Goal: Transaction & Acquisition: Book appointment/travel/reservation

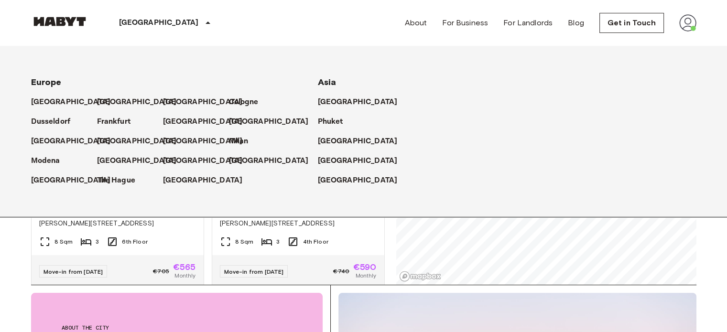
scroll to position [4744, 0]
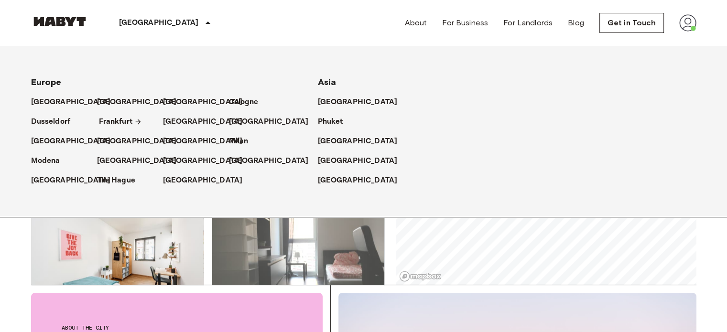
click at [108, 120] on p "Frankfurt" at bounding box center [115, 121] width 33 height 11
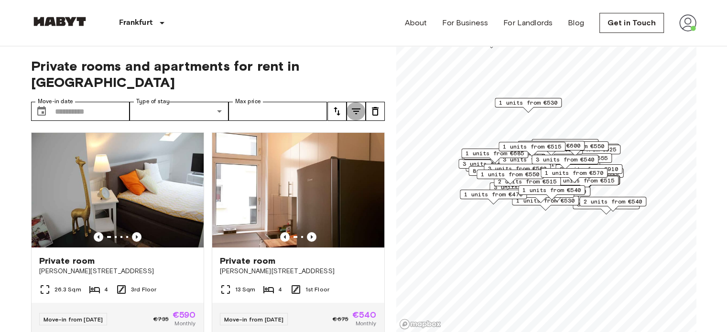
click at [353, 108] on icon "tune" at bounding box center [356, 111] width 9 height 6
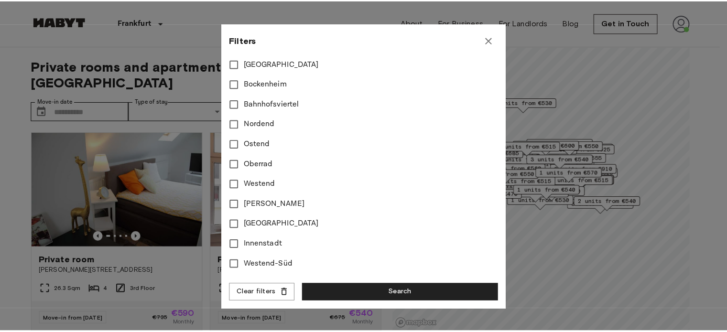
scroll to position [264, 0]
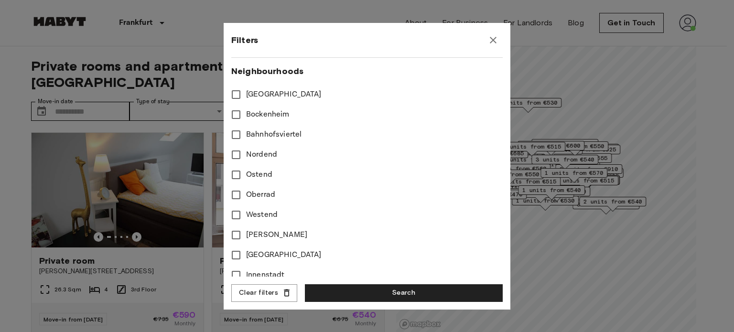
click at [266, 112] on span "Bockenheim" at bounding box center [267, 114] width 43 height 11
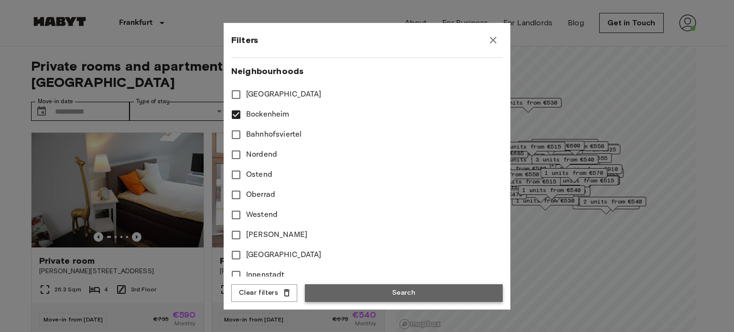
click at [392, 289] on button "Search" at bounding box center [404, 293] width 198 height 18
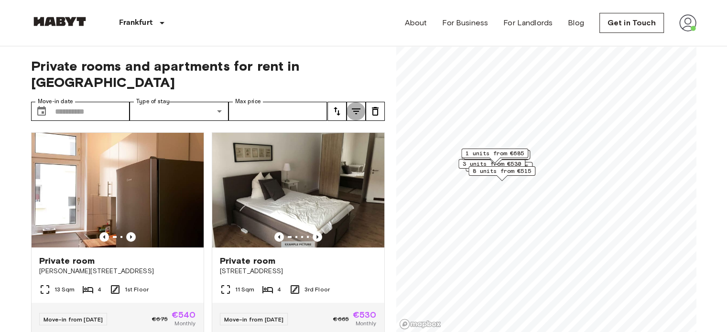
click at [360, 106] on icon "tune" at bounding box center [355, 111] width 11 height 11
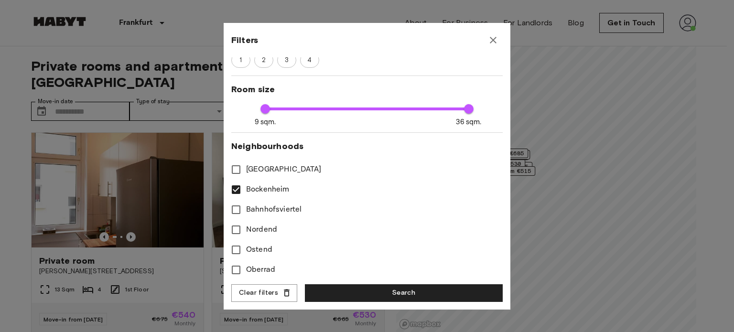
scroll to position [191, 0]
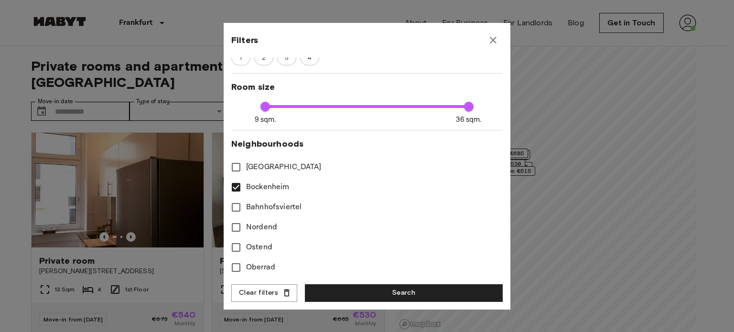
click at [273, 188] on span "Bockenheim" at bounding box center [267, 187] width 43 height 11
click at [281, 164] on span "Sachsenhausen" at bounding box center [284, 167] width 76 height 11
click at [278, 164] on span "Sachsenhausen" at bounding box center [284, 167] width 76 height 11
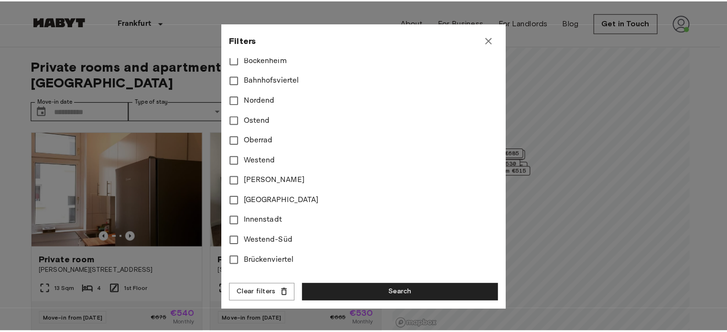
scroll to position [335, 0]
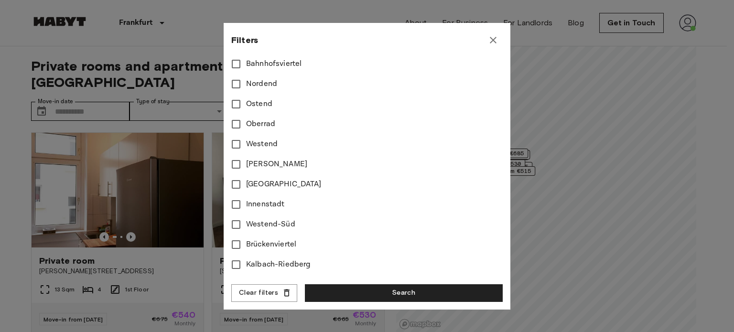
click at [256, 105] on span "Ostend" at bounding box center [259, 103] width 26 height 11
click at [361, 291] on button "Search" at bounding box center [404, 293] width 198 height 18
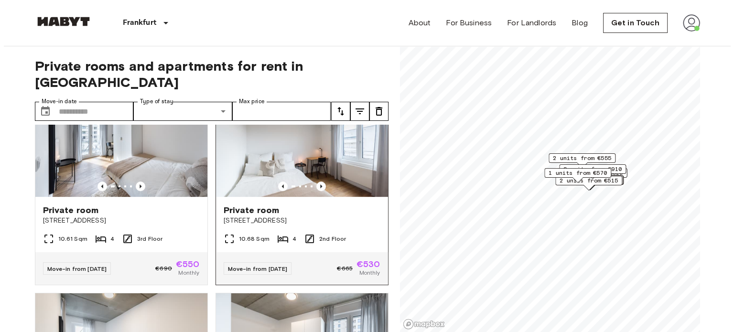
scroll to position [478, 0]
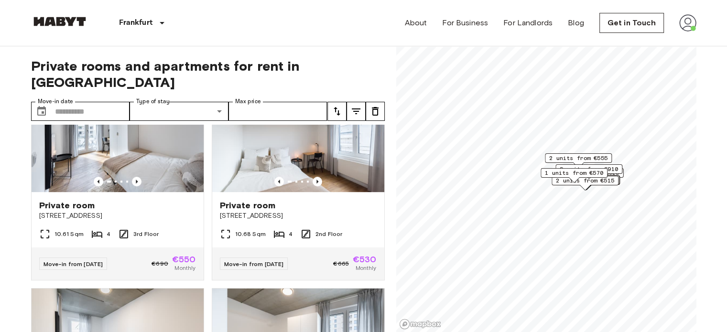
click at [357, 106] on icon "tune" at bounding box center [355, 111] width 11 height 11
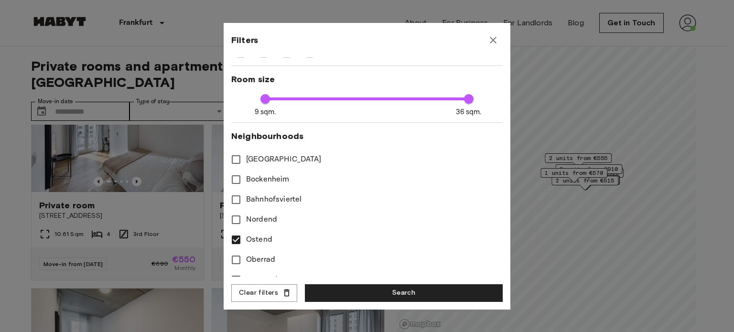
scroll to position [239, 0]
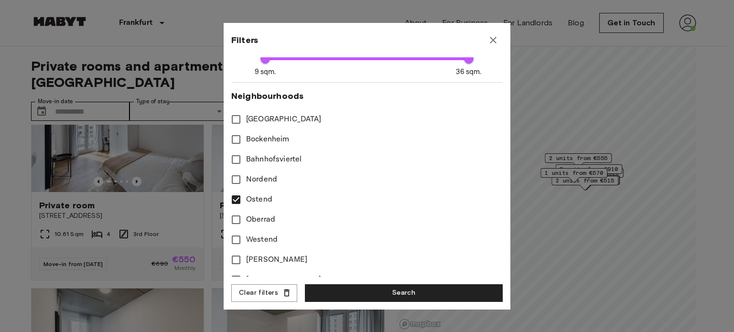
click at [262, 199] on span "Ostend" at bounding box center [259, 199] width 26 height 11
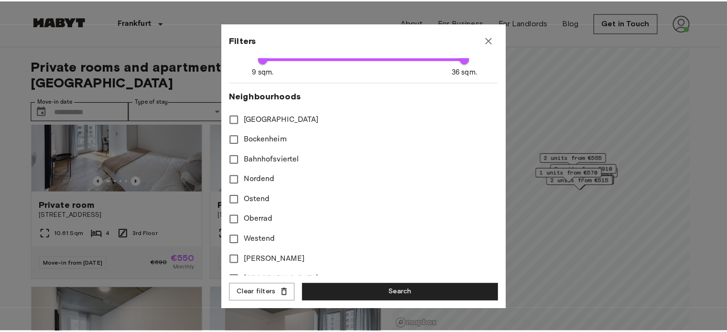
scroll to position [287, 0]
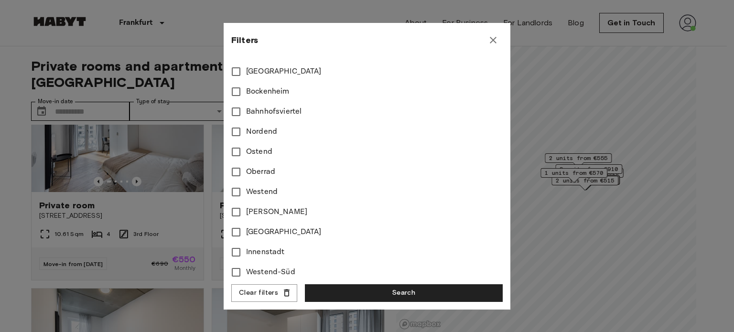
click at [271, 233] on span "Bornheim" at bounding box center [284, 232] width 76 height 11
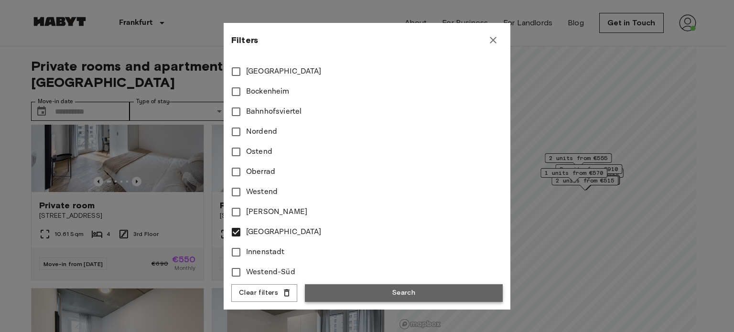
click at [357, 292] on button "Search" at bounding box center [404, 293] width 198 height 18
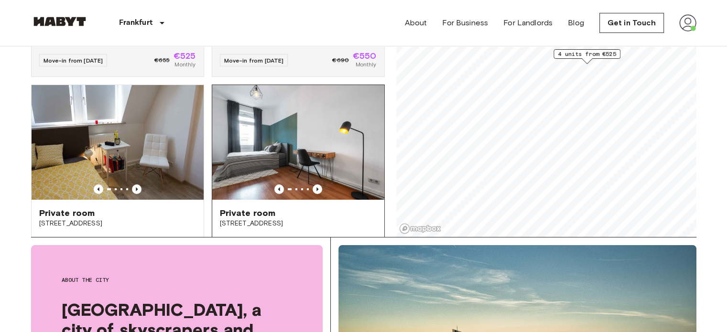
scroll to position [186, 0]
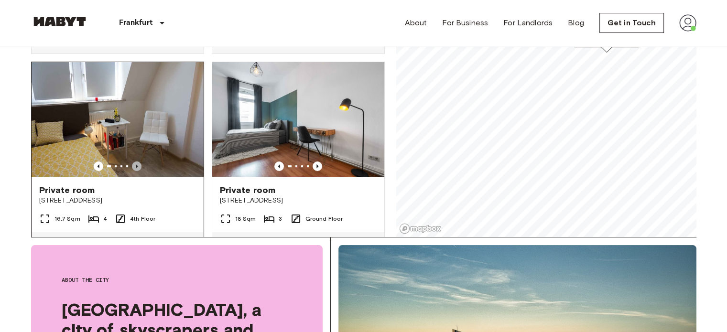
click at [138, 162] on icon "Previous image" at bounding box center [137, 167] width 10 height 10
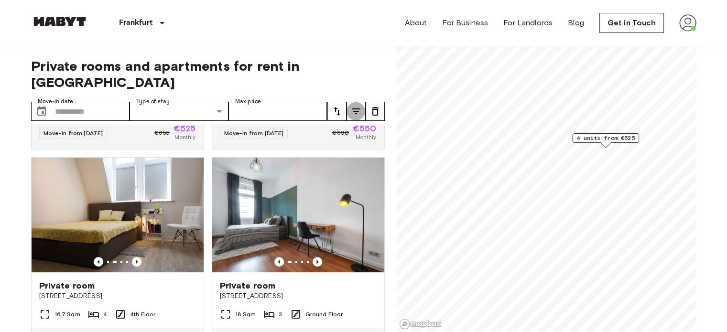
click at [360, 106] on icon "tune" at bounding box center [355, 111] width 11 height 11
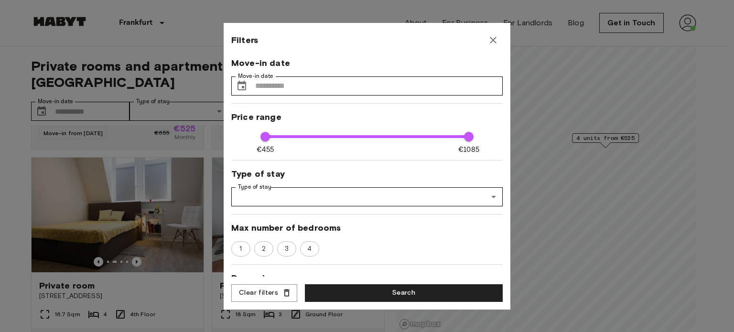
click at [22, 137] on div at bounding box center [367, 166] width 734 height 332
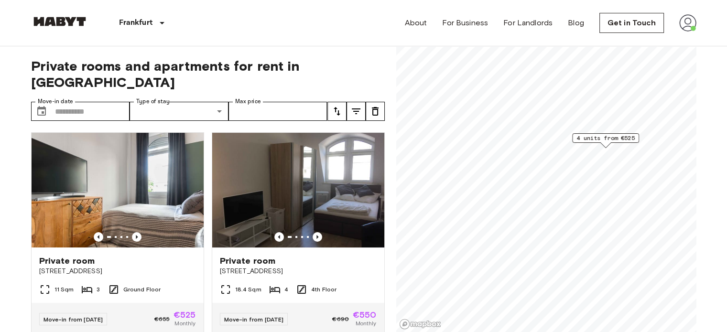
click at [342, 106] on icon "tune" at bounding box center [336, 111] width 11 height 11
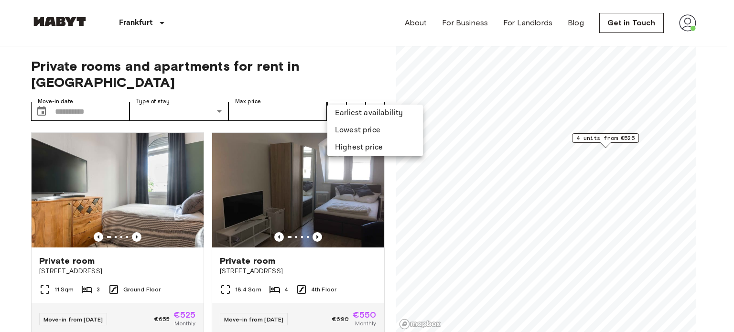
click at [352, 96] on div at bounding box center [367, 166] width 734 height 332
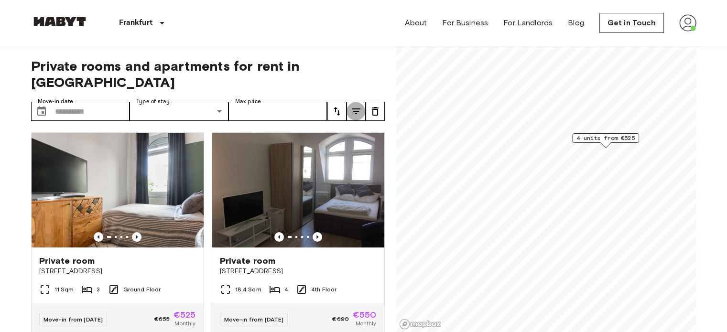
click at [352, 106] on icon "tune" at bounding box center [355, 111] width 11 height 11
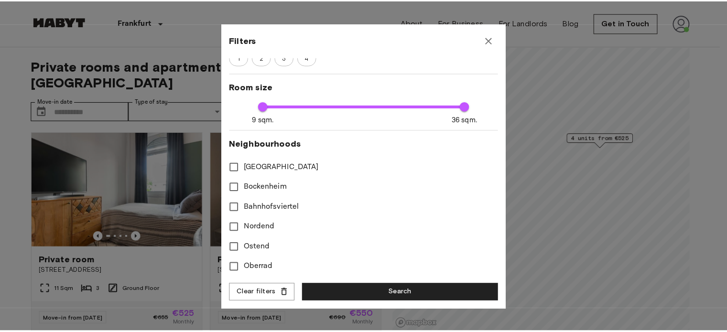
scroll to position [239, 0]
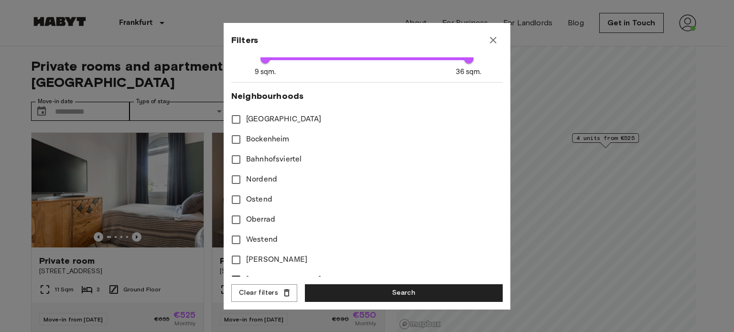
click at [292, 159] on span "Bahnhofsviertel" at bounding box center [273, 159] width 55 height 11
click at [279, 294] on button "Clear filters" at bounding box center [264, 293] width 66 height 18
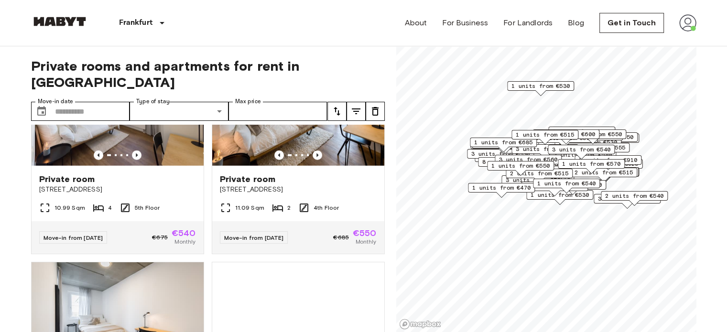
scroll to position [2631, 0]
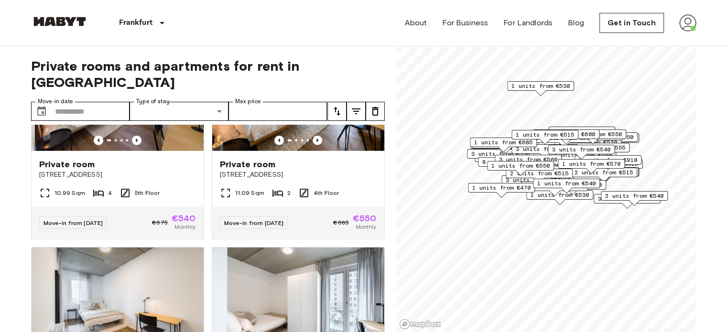
click at [681, 29] on img at bounding box center [687, 22] width 17 height 17
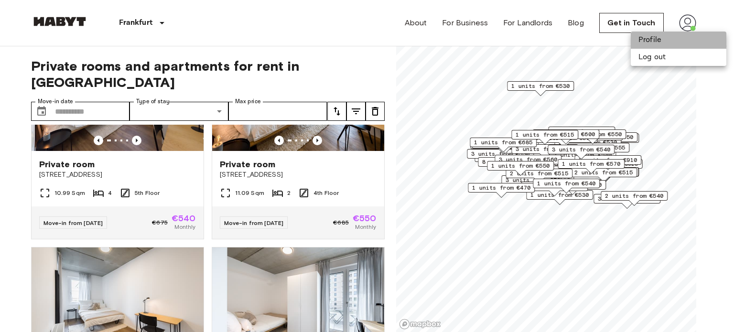
click at [677, 39] on li "Profile" at bounding box center [679, 40] width 96 height 17
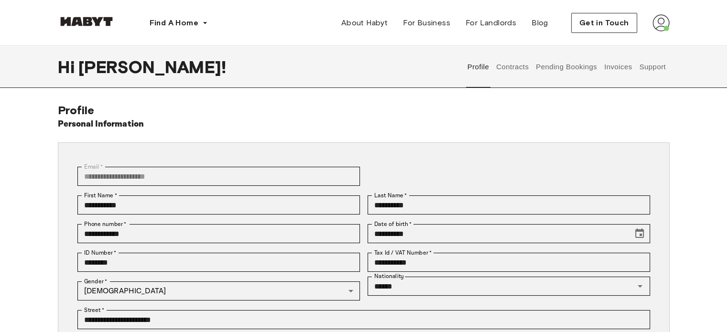
click at [548, 73] on button "Pending Bookings" at bounding box center [567, 67] width 64 height 42
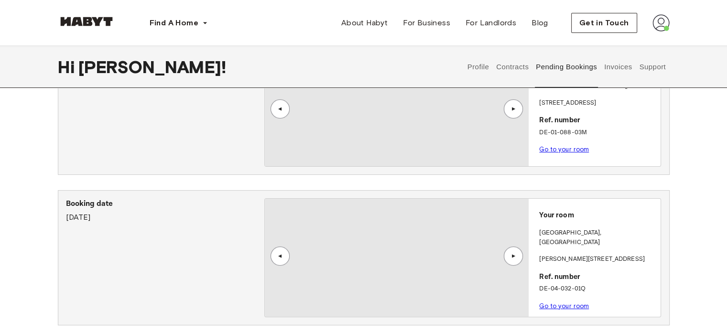
scroll to position [287, 0]
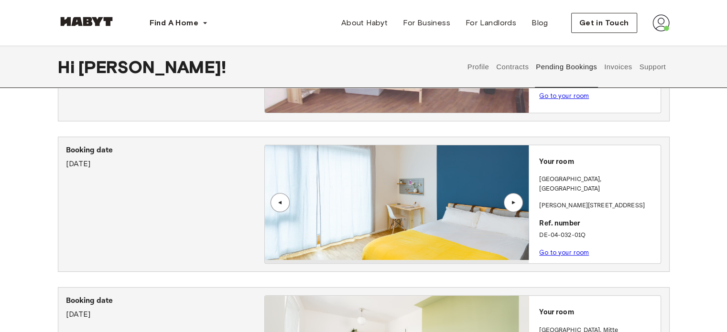
click at [570, 249] on link "Go to your room" at bounding box center [564, 252] width 50 height 7
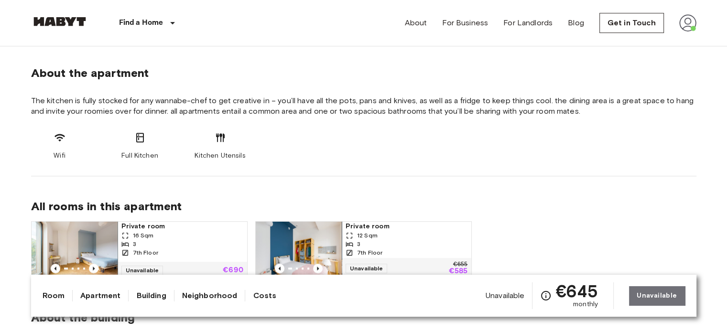
scroll to position [526, 0]
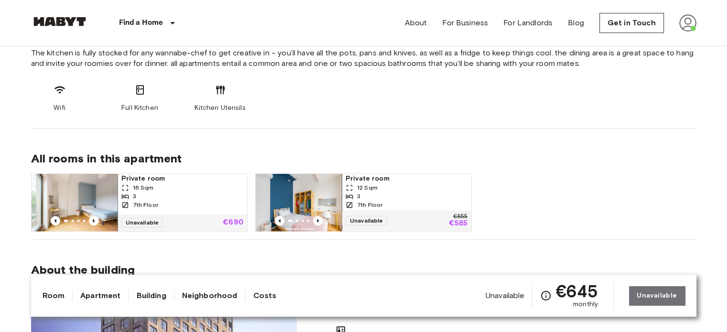
click at [162, 186] on div "16 Sqm" at bounding box center [182, 188] width 122 height 9
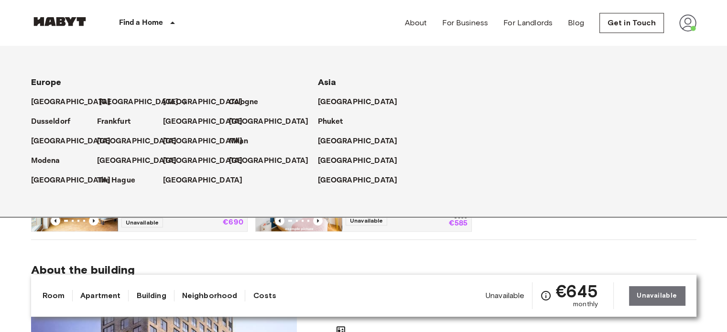
click at [112, 98] on p "[GEOGRAPHIC_DATA]" at bounding box center [139, 102] width 80 height 11
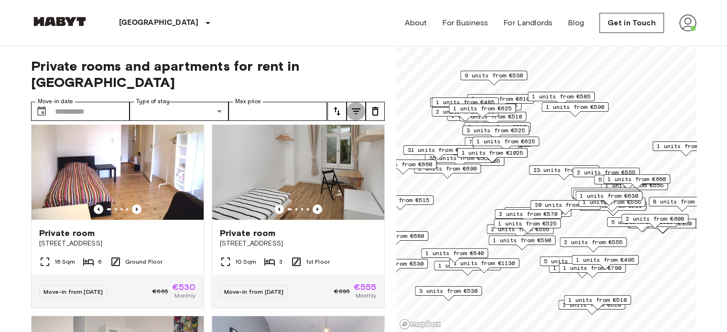
click at [361, 106] on icon "tune" at bounding box center [355, 111] width 11 height 11
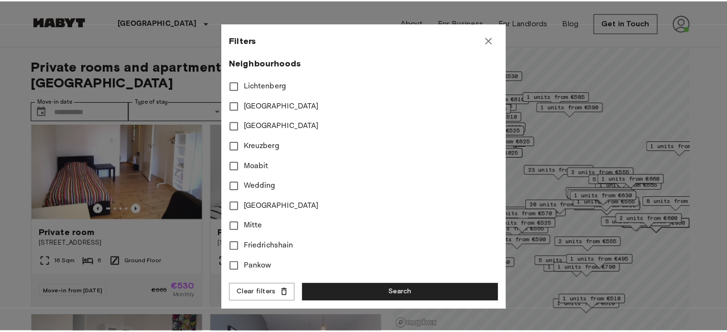
scroll to position [287, 0]
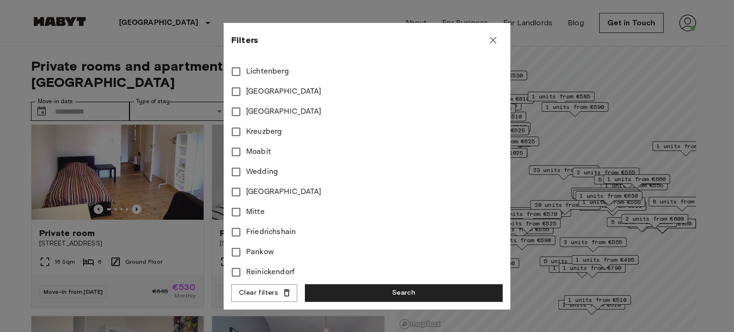
click at [250, 212] on span "Mitte" at bounding box center [255, 211] width 19 height 11
type input "****"
type input "**"
click at [388, 289] on button "Search" at bounding box center [404, 293] width 198 height 18
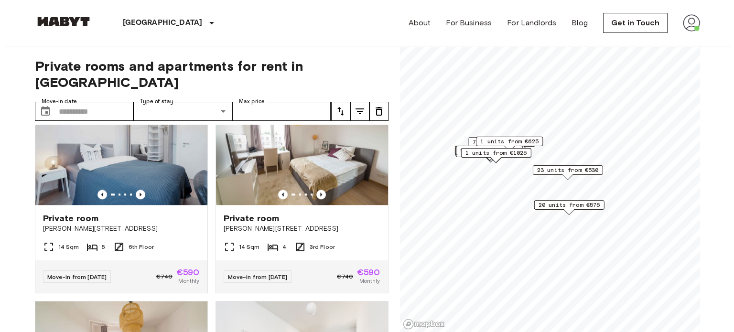
scroll to position [1099, 0]
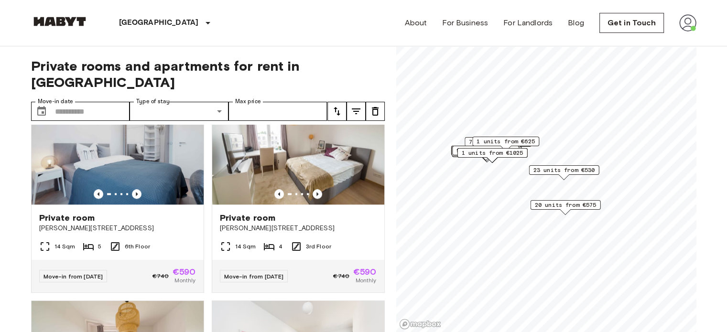
click at [356, 106] on icon "tune" at bounding box center [355, 111] width 11 height 11
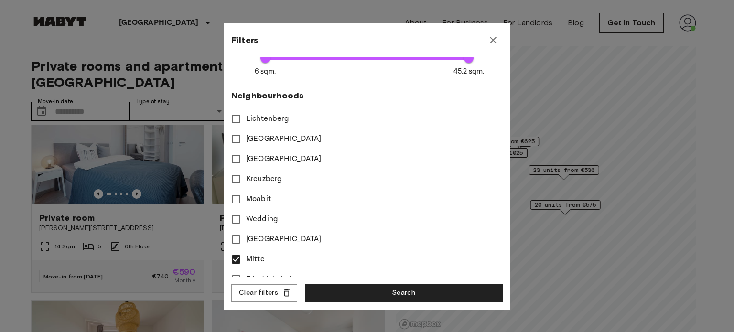
scroll to position [287, 0]
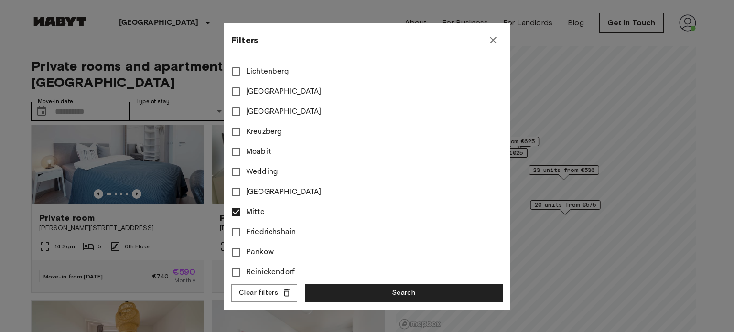
click at [260, 209] on span "Mitte" at bounding box center [255, 211] width 19 height 11
type input "****"
type input "**"
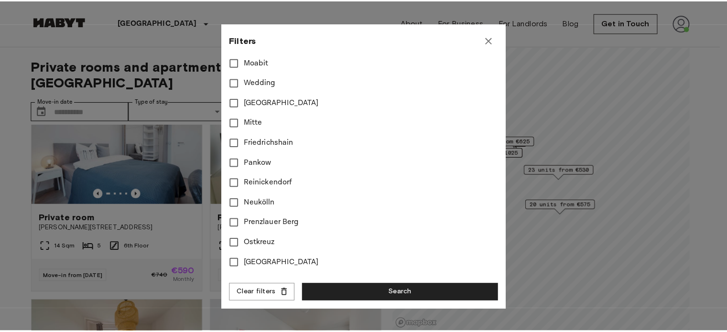
scroll to position [382, 0]
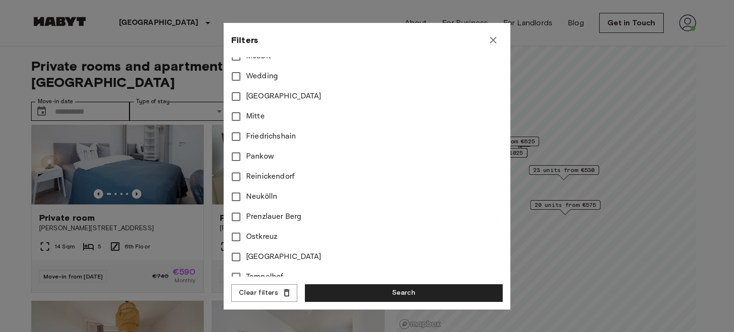
click at [264, 218] on span "Prenzlauer Berg" at bounding box center [273, 216] width 55 height 11
type input "****"
type input "**"
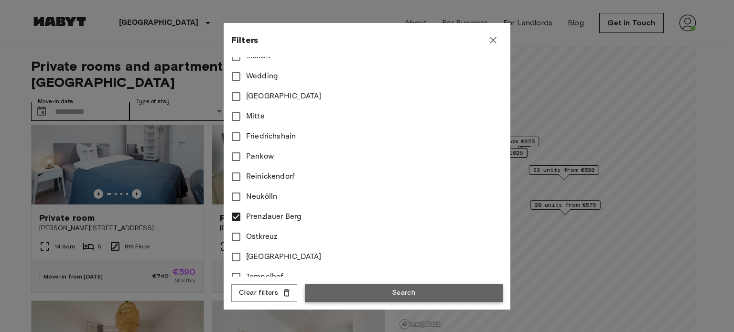
click at [325, 292] on button "Search" at bounding box center [404, 293] width 198 height 18
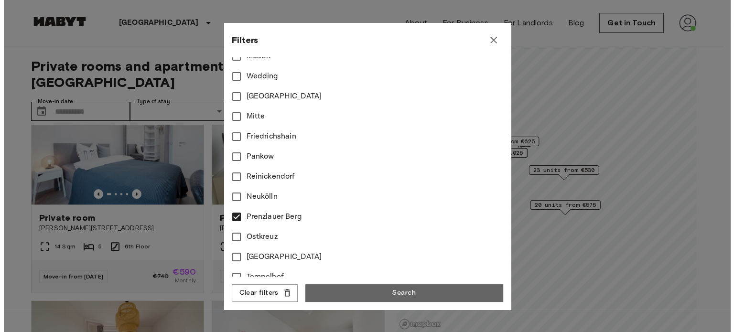
scroll to position [18, 0]
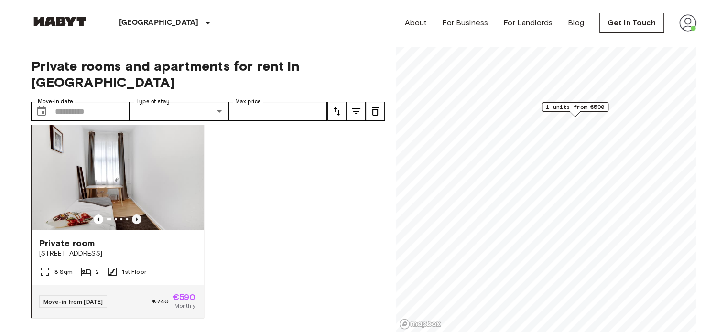
click at [138, 215] on icon "Previous image" at bounding box center [137, 220] width 10 height 10
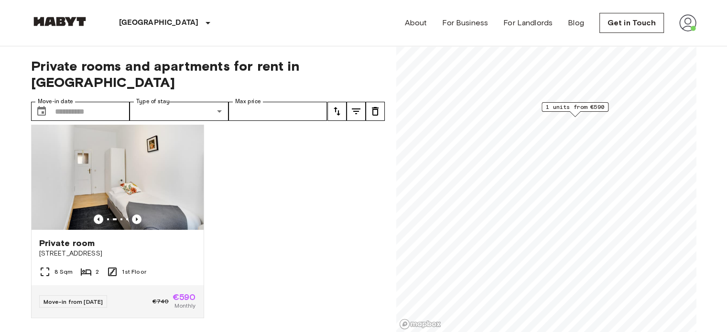
click at [362, 102] on button "tune" at bounding box center [355, 111] width 19 height 19
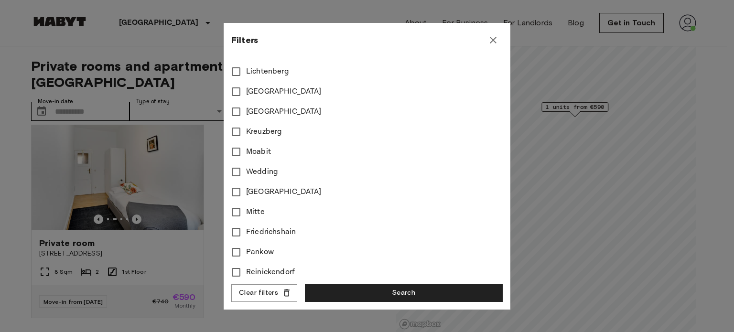
scroll to position [382, 0]
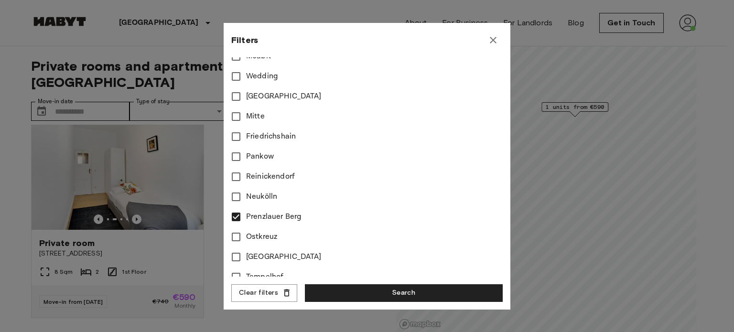
click at [270, 221] on span "Prenzlauer Berg" at bounding box center [273, 216] width 55 height 11
type input "****"
type input "**"
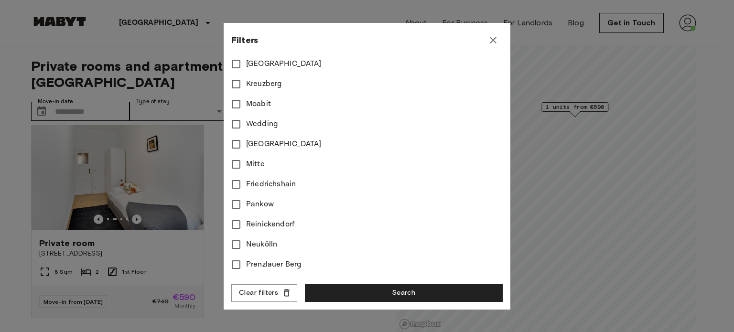
scroll to position [287, 0]
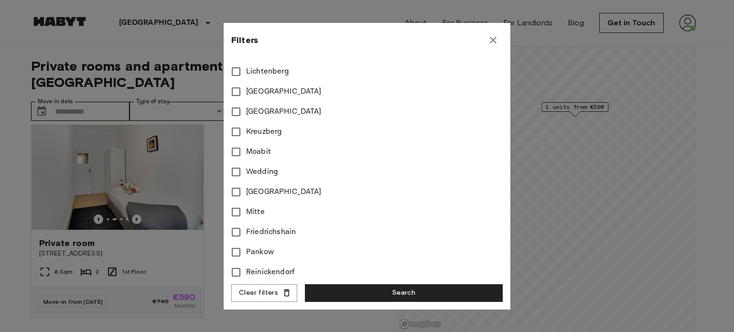
click at [248, 206] on span "Mitte" at bounding box center [255, 211] width 19 height 11
type input "****"
type input "**"
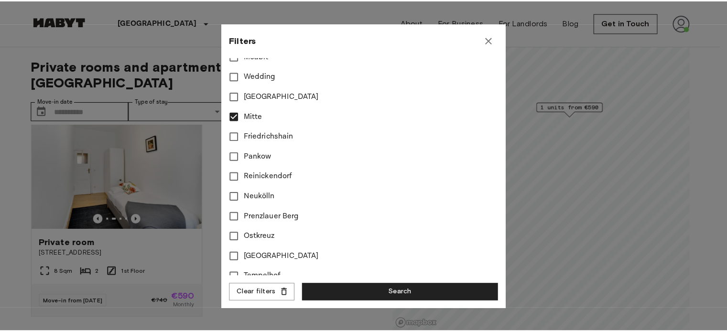
scroll to position [419, 0]
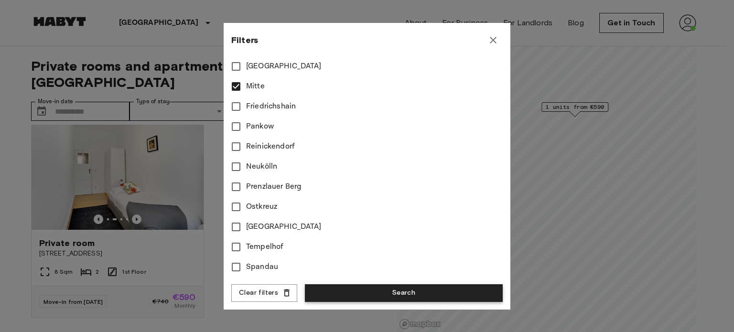
click at [323, 292] on button "Search" at bounding box center [404, 293] width 198 height 18
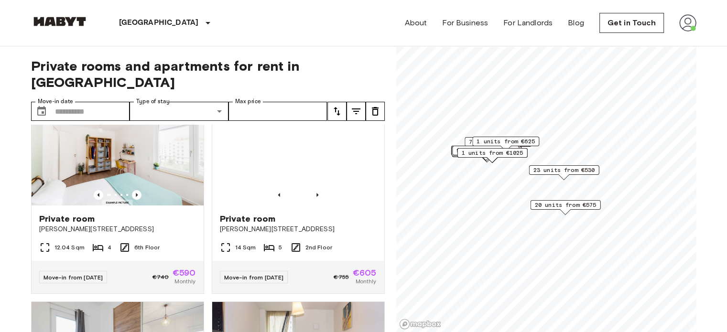
scroll to position [3823, 0]
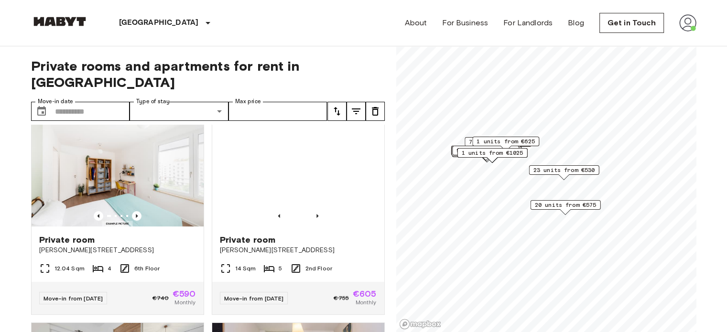
click at [173, 87] on span "€590" at bounding box center [184, 82] width 23 height 9
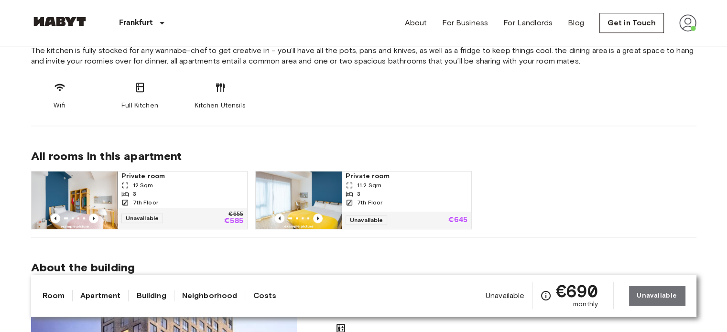
scroll to position [526, 0]
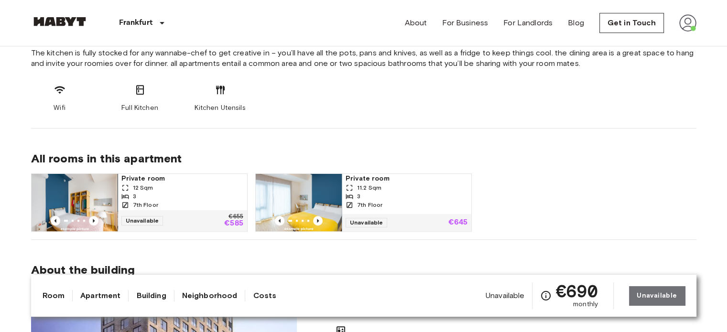
click at [174, 186] on div "12 Sqm" at bounding box center [182, 188] width 122 height 9
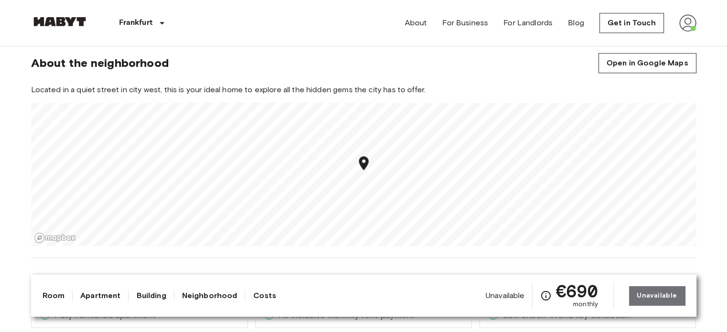
scroll to position [1051, 0]
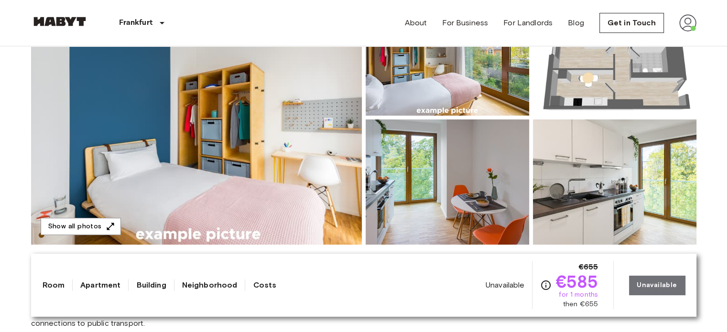
scroll to position [191, 0]
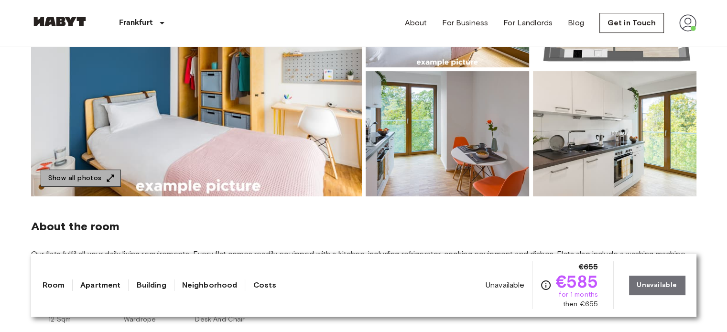
click at [113, 181] on icon "button" at bounding box center [111, 178] width 10 height 10
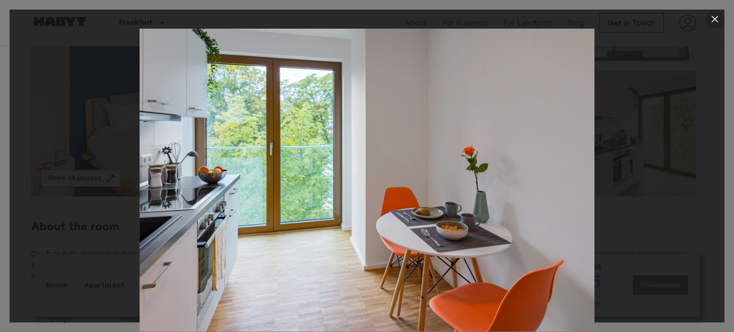
click at [713, 18] on icon "button" at bounding box center [715, 19] width 7 height 7
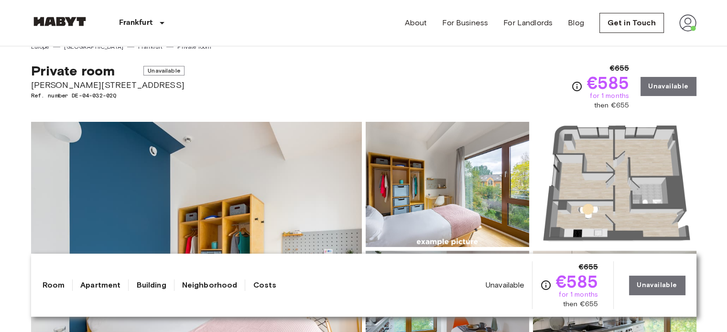
scroll to position [0, 0]
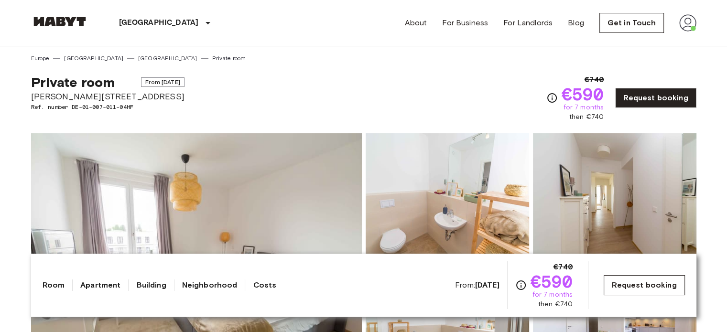
drag, startPoint x: 0, startPoint y: 0, endPoint x: 635, endPoint y: 281, distance: 694.3
click at [635, 281] on link "Request booking" at bounding box center [644, 285] width 81 height 20
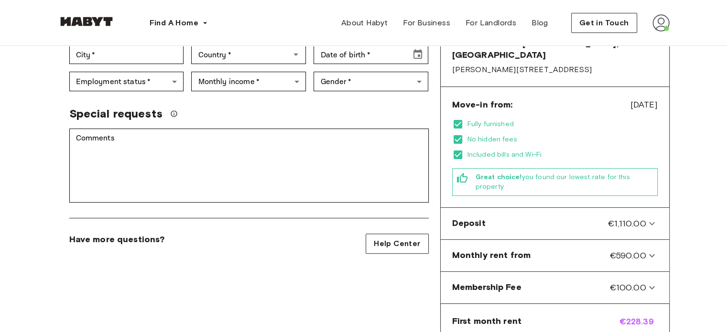
scroll to position [239, 0]
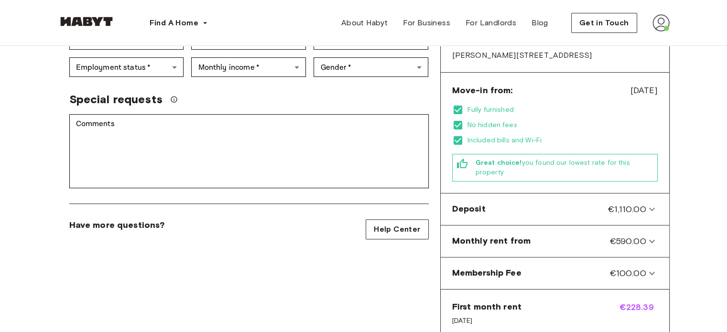
click at [341, 261] on div "Private Room in Berlin, Mitte Account details Email   * Email   * Phone number …" at bounding box center [249, 148] width 382 height 619
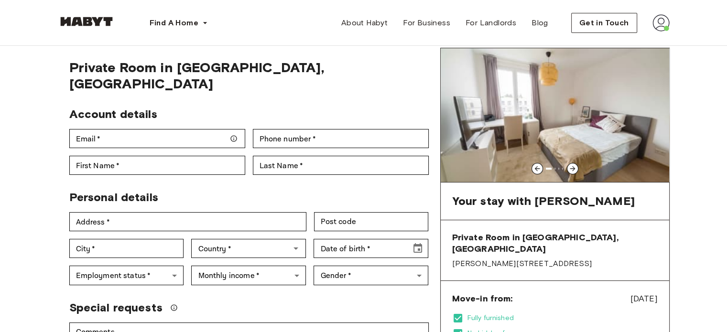
scroll to position [0, 0]
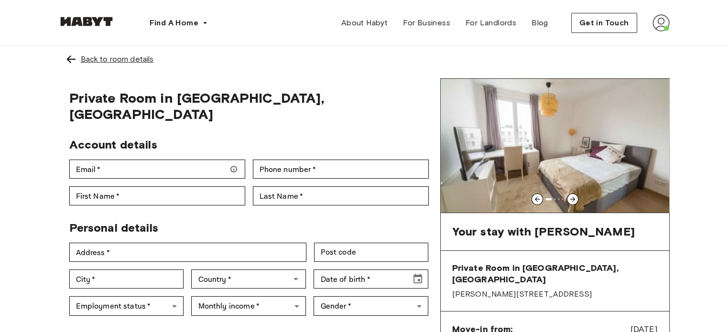
click at [85, 57] on div "Back to room details" at bounding box center [117, 59] width 73 height 11
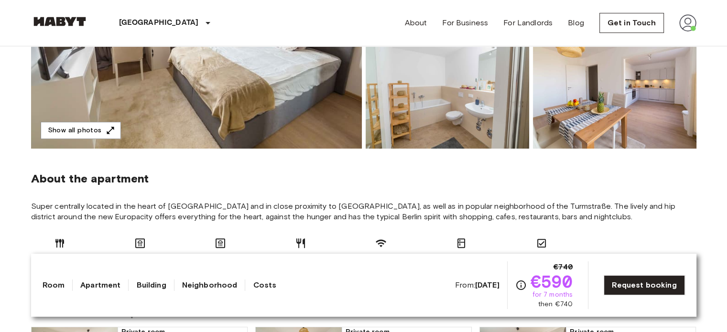
scroll to position [96, 0]
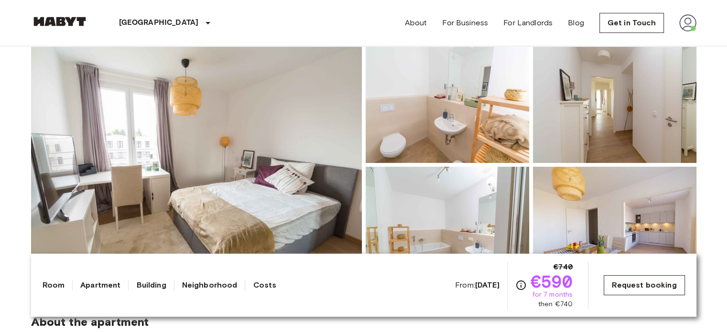
click at [637, 287] on link "Request booking" at bounding box center [644, 285] width 81 height 20
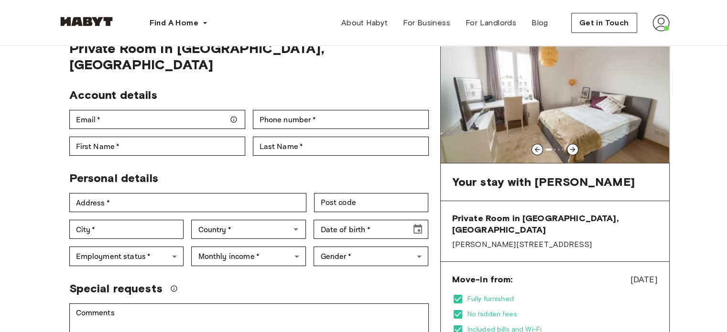
scroll to position [143, 0]
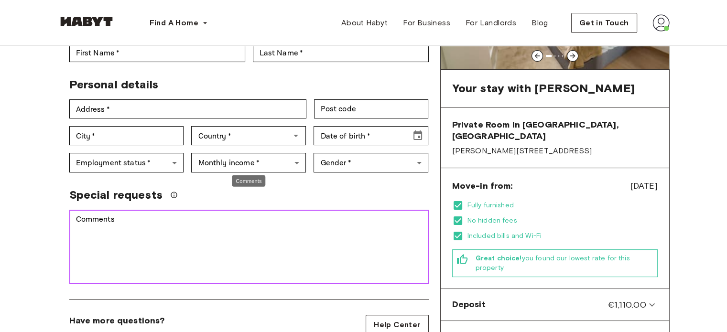
click at [205, 231] on textarea "Comments" at bounding box center [249, 247] width 346 height 66
